Goal: Find specific page/section: Find specific page/section

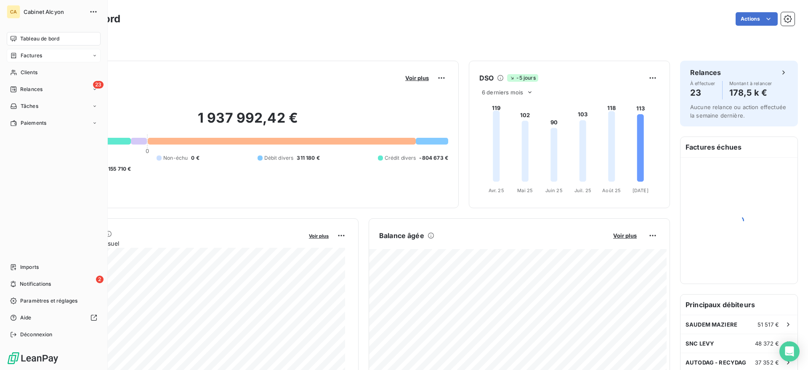
click at [32, 54] on span "Factures" at bounding box center [31, 56] width 21 height 8
click at [27, 109] on span "Clients" at bounding box center [29, 106] width 17 height 8
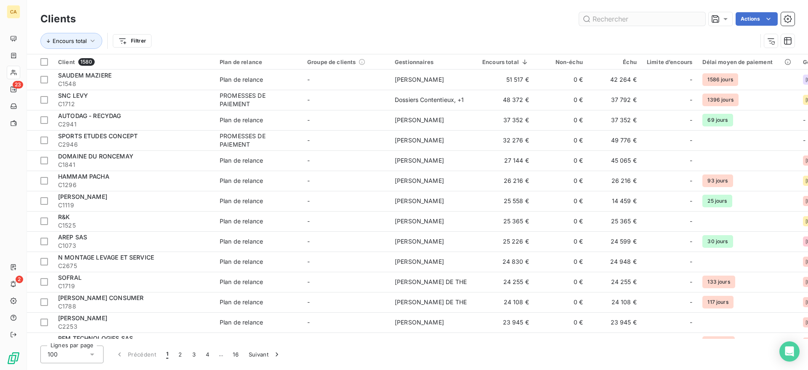
click at [601, 19] on input "text" at bounding box center [642, 18] width 126 height 13
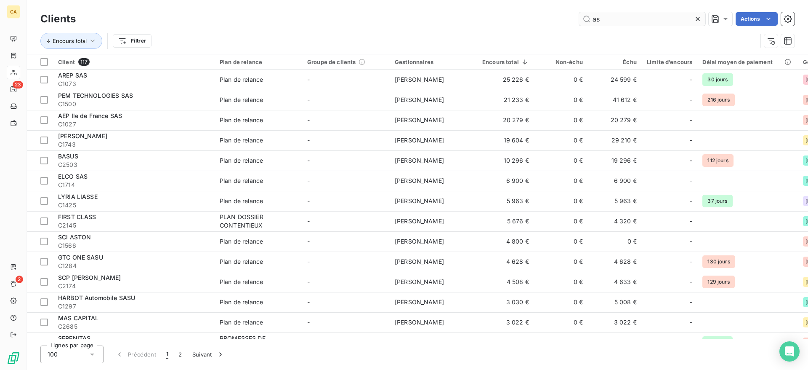
click at [618, 16] on input "as" at bounding box center [642, 18] width 126 height 13
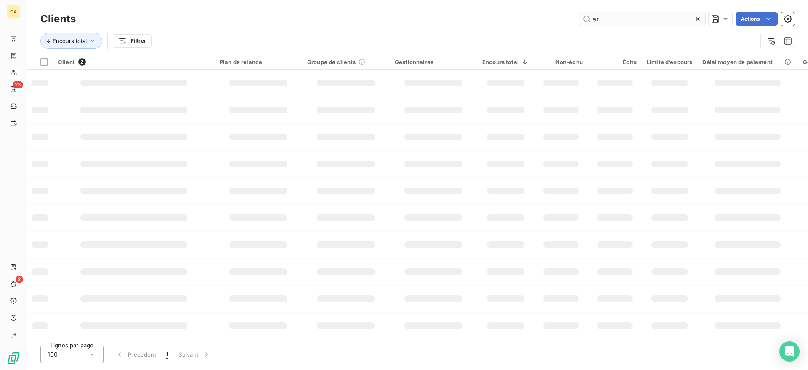
type input "a"
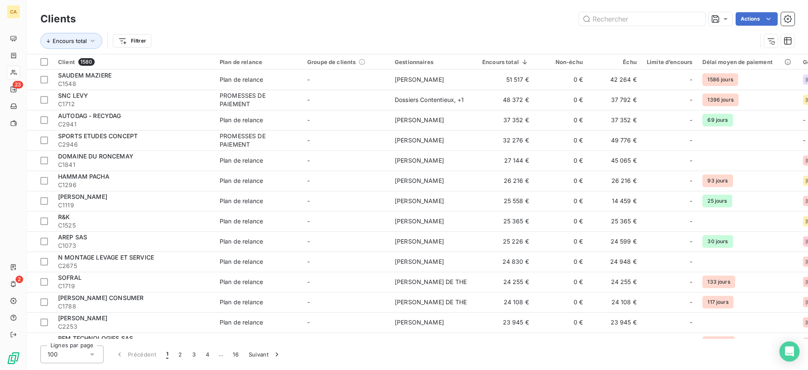
click at [461, 16] on div "Actions" at bounding box center [440, 18] width 709 height 13
click at [608, 19] on input "text" at bounding box center [642, 18] width 126 height 13
